Goal: Navigation & Orientation: Understand site structure

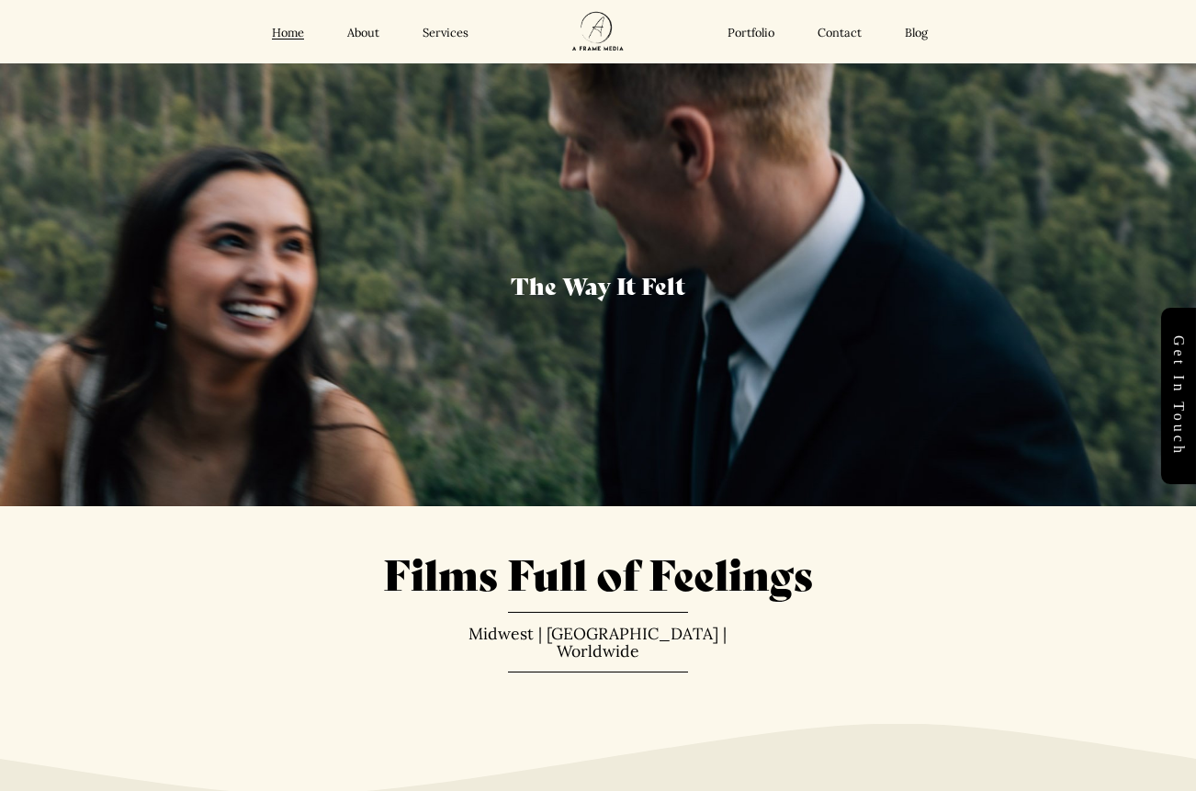
click at [445, 29] on link "Services" at bounding box center [446, 34] width 46 height 16
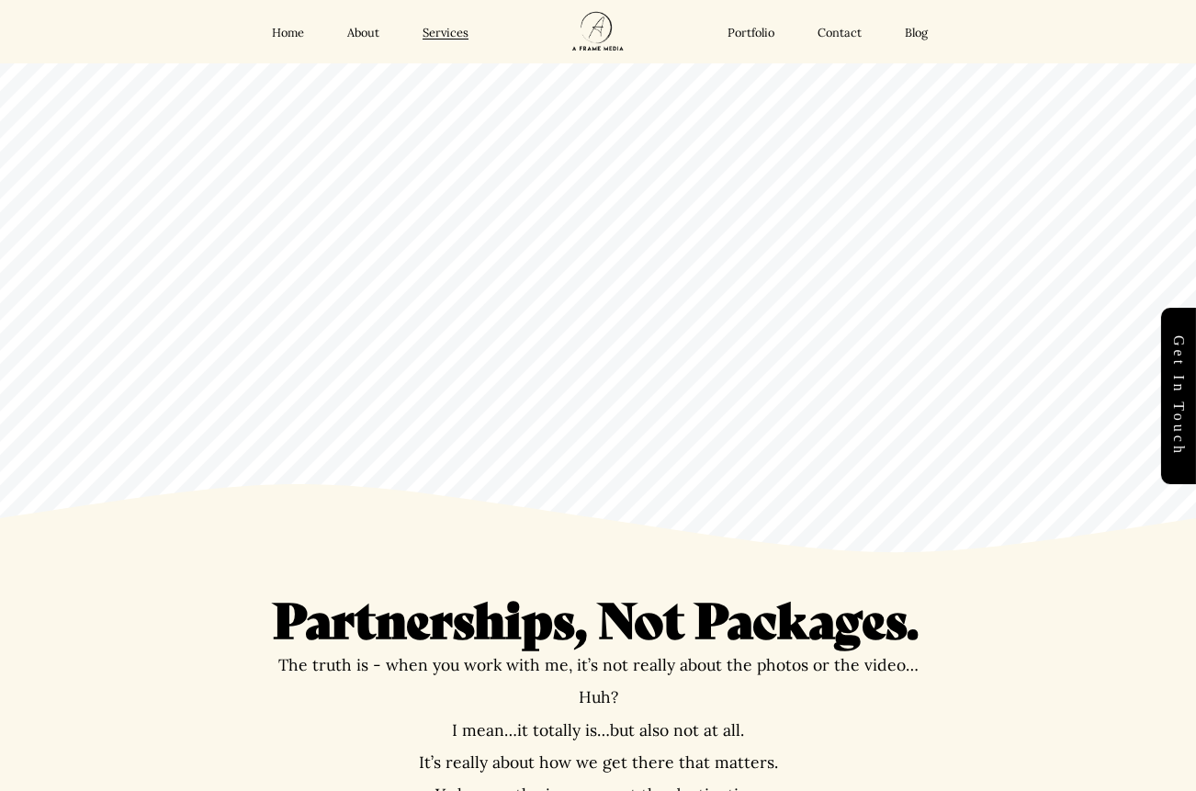
click at [743, 29] on link "Portfolio" at bounding box center [751, 34] width 47 height 16
click at [361, 33] on link "About" at bounding box center [363, 34] width 32 height 16
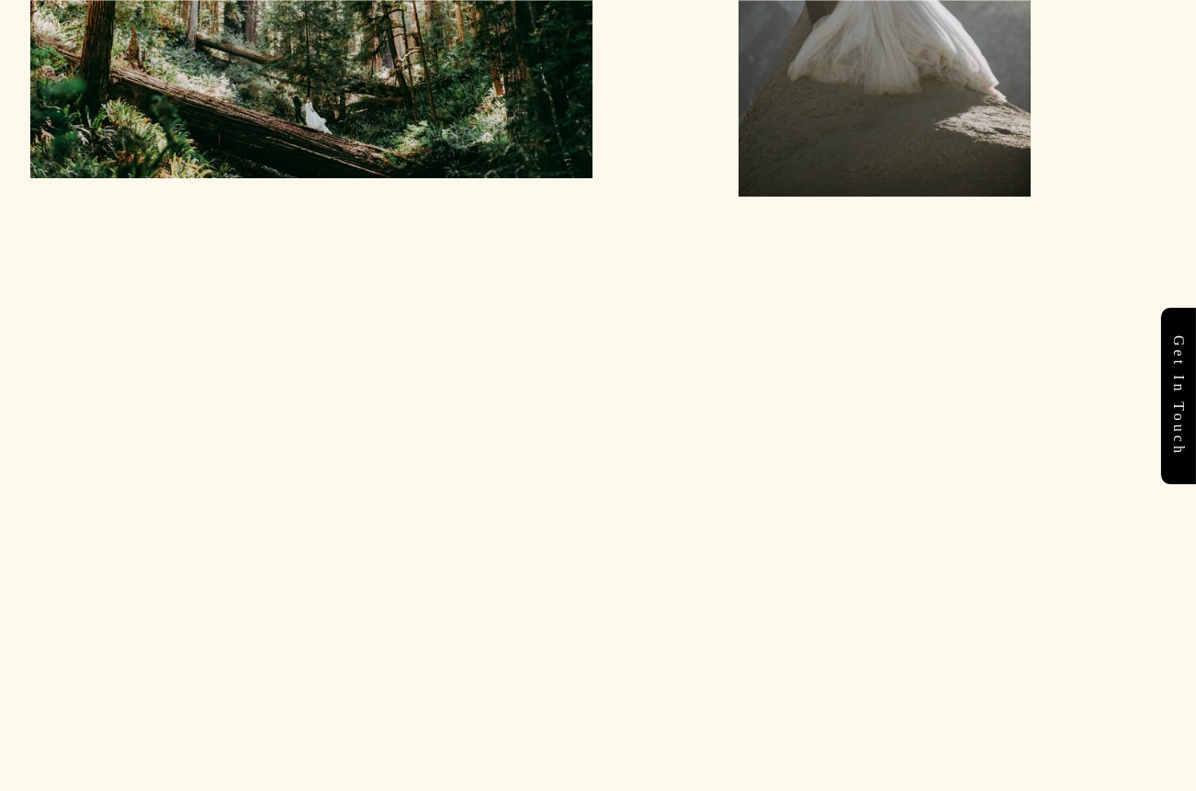
scroll to position [6085, 0]
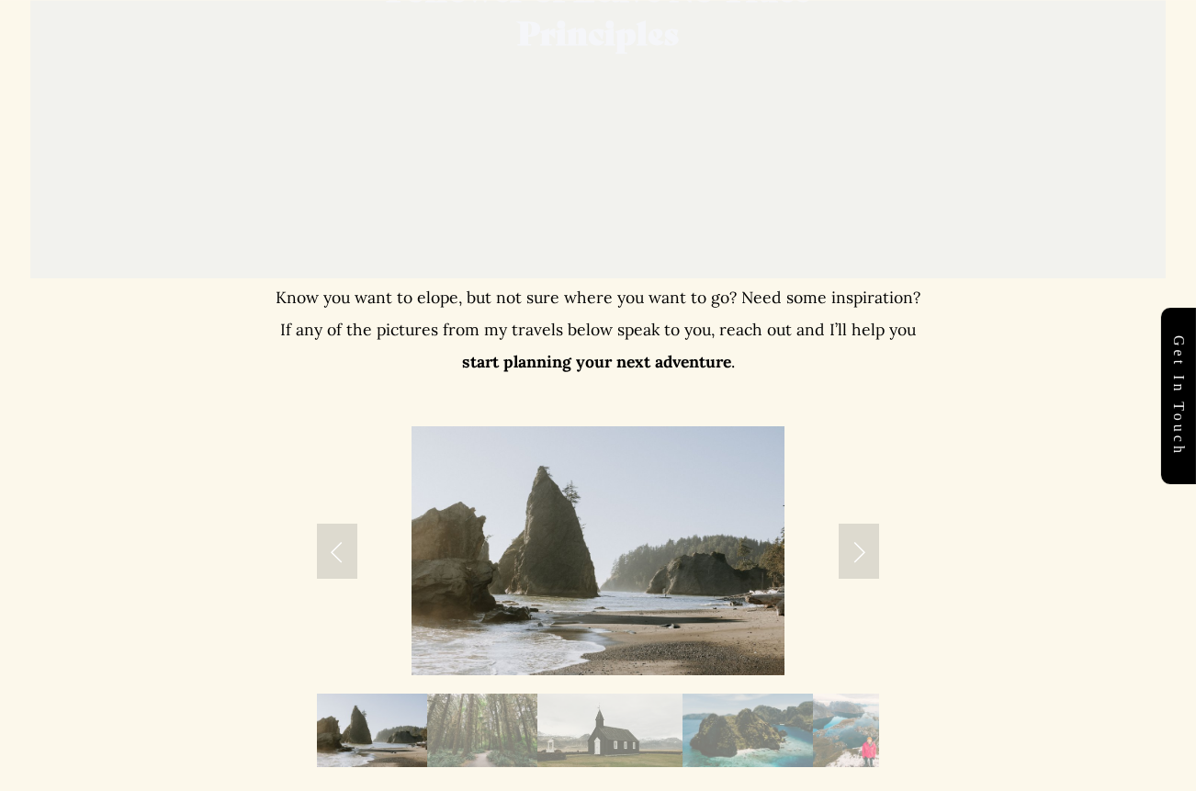
scroll to position [3250, 0]
